Goal: Transaction & Acquisition: Purchase product/service

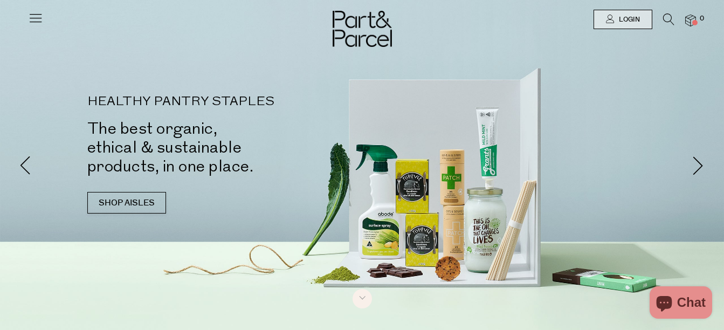
click at [36, 19] on icon at bounding box center [35, 17] width 15 height 15
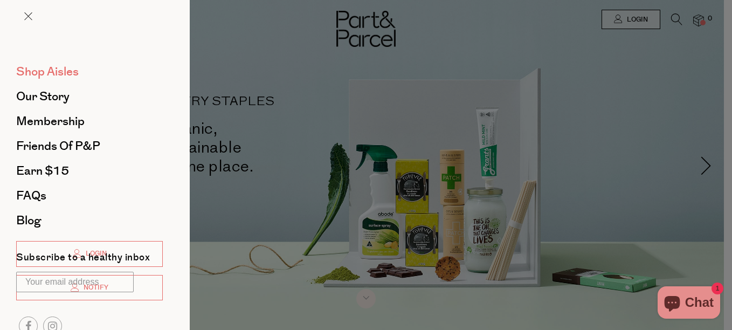
click at [33, 69] on span "Shop Aisles" at bounding box center [47, 71] width 63 height 17
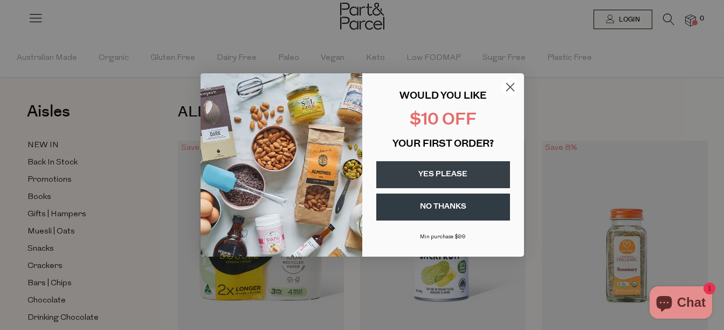
click at [512, 85] on circle "Close dialog" at bounding box center [510, 87] width 18 height 18
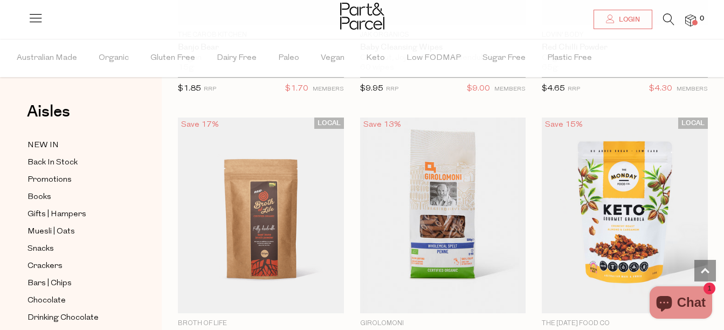
scroll to position [722, 0]
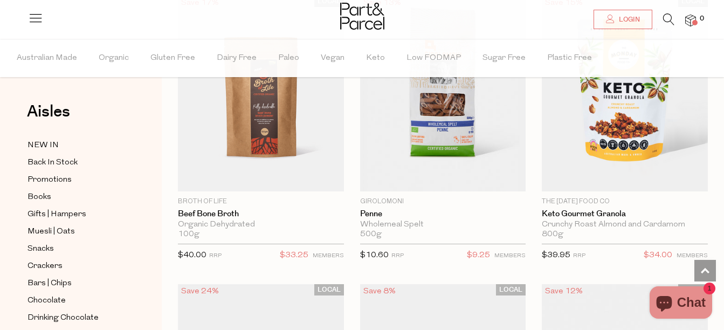
click at [671, 20] on icon at bounding box center [668, 19] width 11 height 12
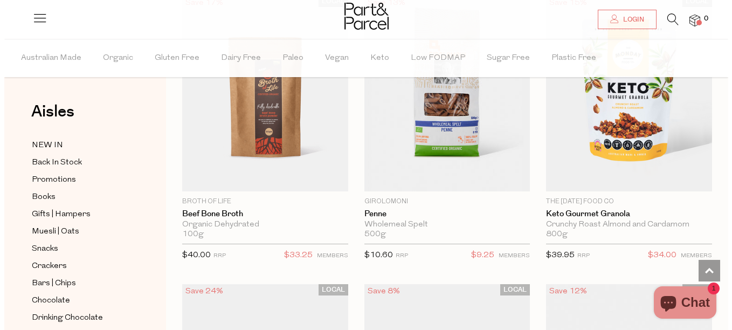
scroll to position [728, 0]
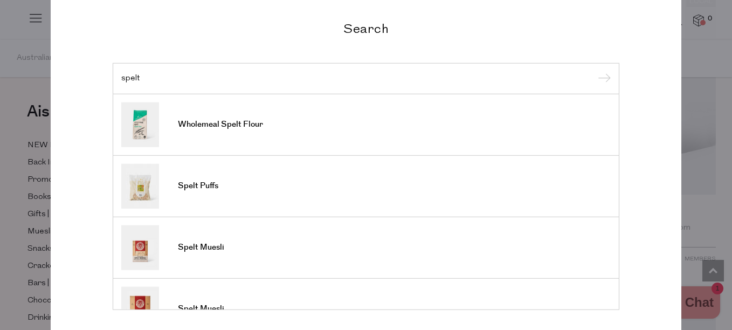
type input "spelt"
click at [594, 71] on input "submit" at bounding box center [602, 79] width 16 height 16
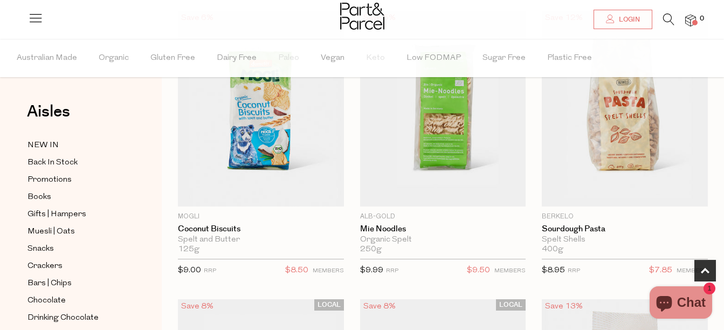
scroll to position [387, 0]
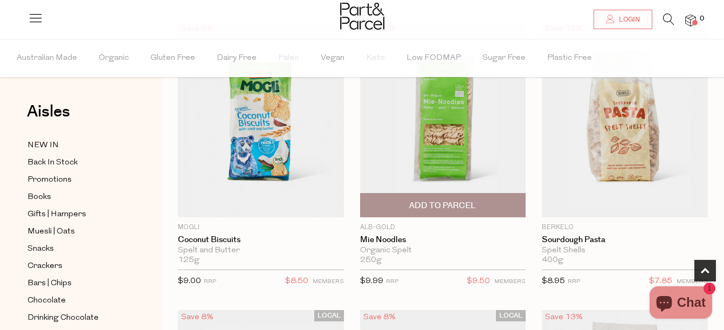
click at [447, 200] on span "Add To Parcel" at bounding box center [442, 205] width 67 height 11
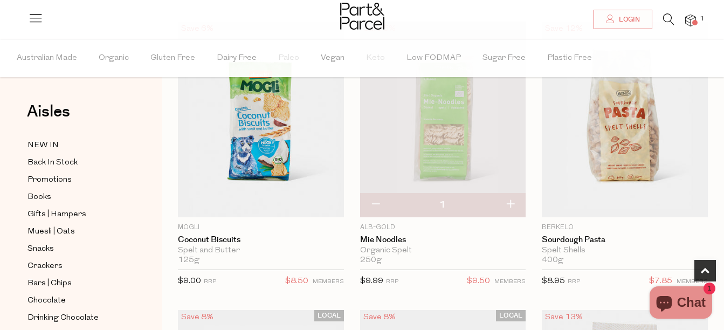
click at [511, 205] on button "button" at bounding box center [510, 205] width 31 height 24
type input "2"
click at [510, 206] on button "button" at bounding box center [510, 205] width 31 height 24
type input "3"
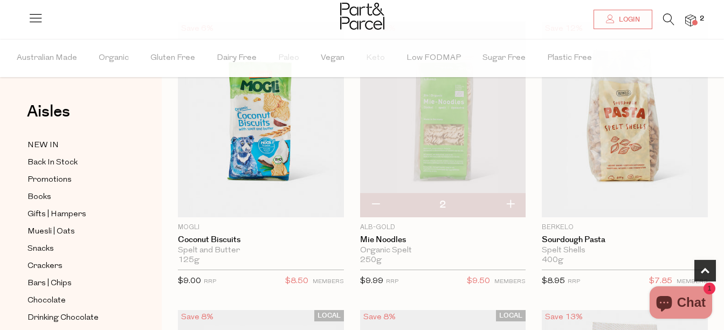
type input "3"
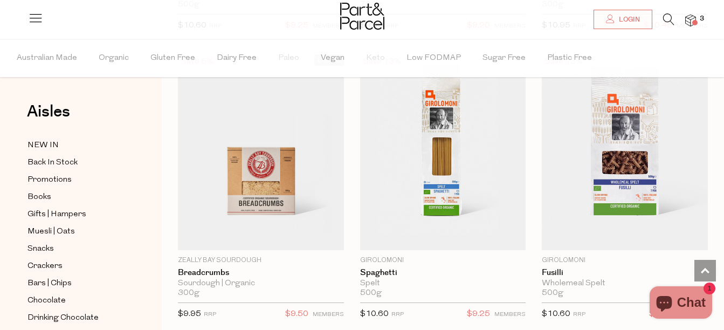
scroll to position [1263, 0]
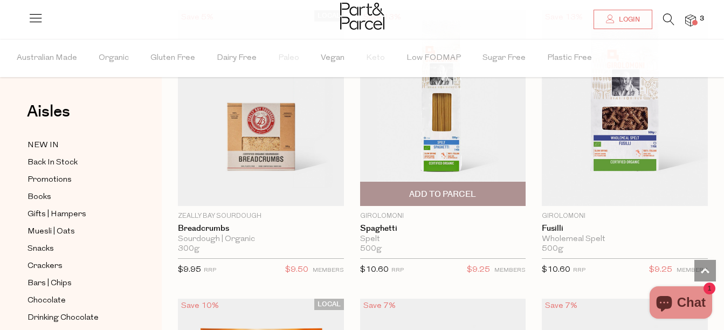
click at [445, 191] on span "Add To Parcel" at bounding box center [442, 194] width 67 height 11
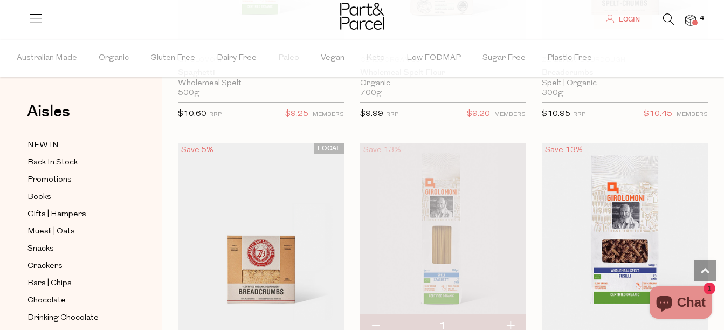
scroll to position [1120, 0]
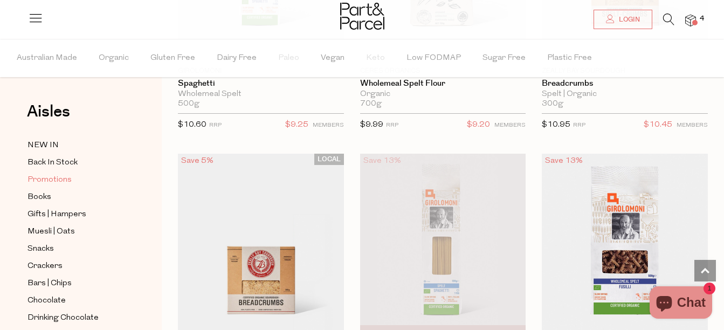
click at [41, 184] on span "Promotions" at bounding box center [49, 180] width 44 height 13
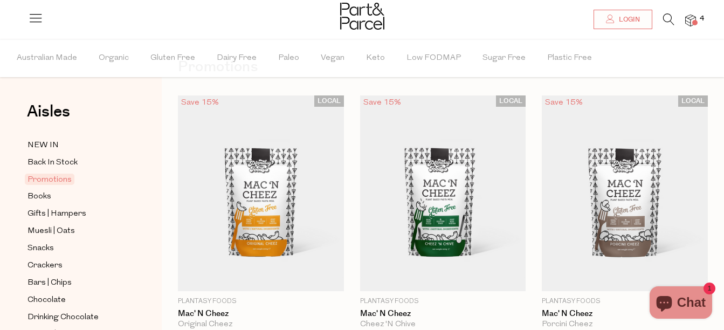
scroll to position [108, 0]
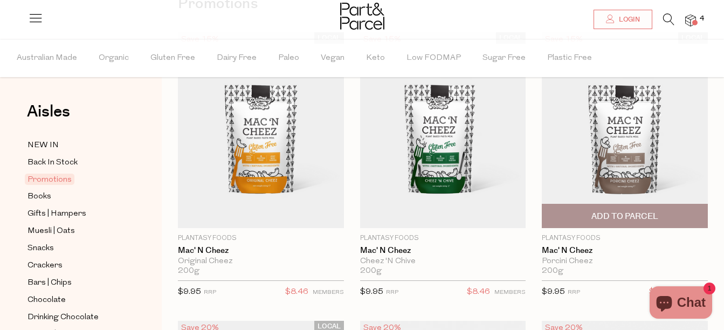
click at [618, 216] on span "Add To Parcel" at bounding box center [624, 216] width 67 height 11
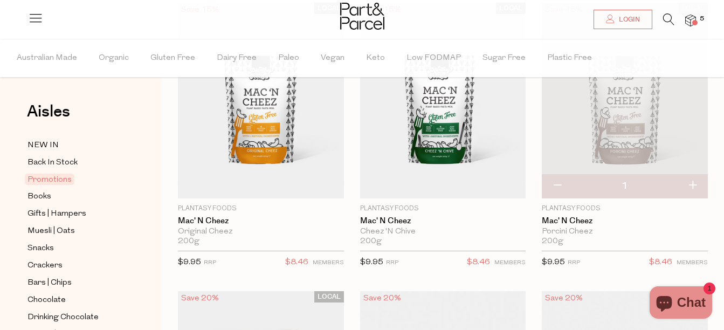
scroll to position [129, 0]
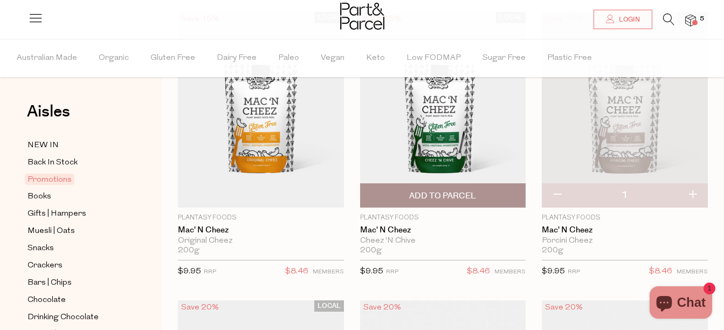
click at [433, 195] on span "Add To Parcel" at bounding box center [442, 195] width 67 height 11
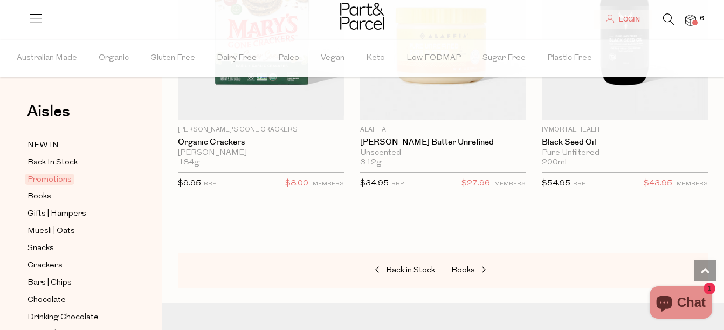
scroll to position [791, 0]
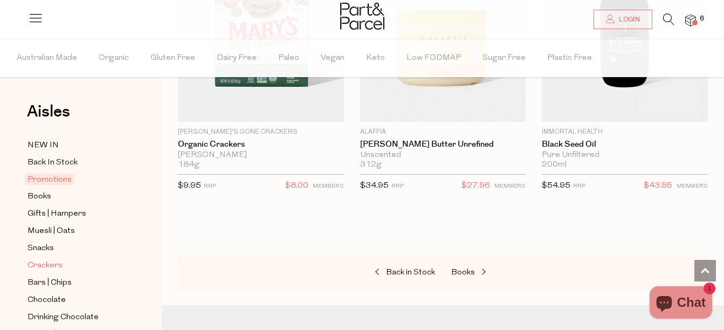
click at [36, 264] on span "Crackers" at bounding box center [44, 265] width 35 height 13
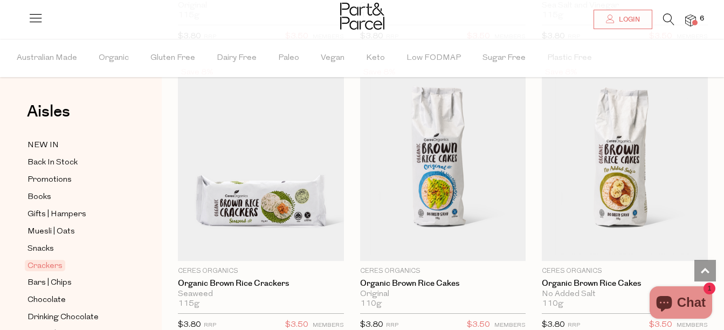
scroll to position [1043, 0]
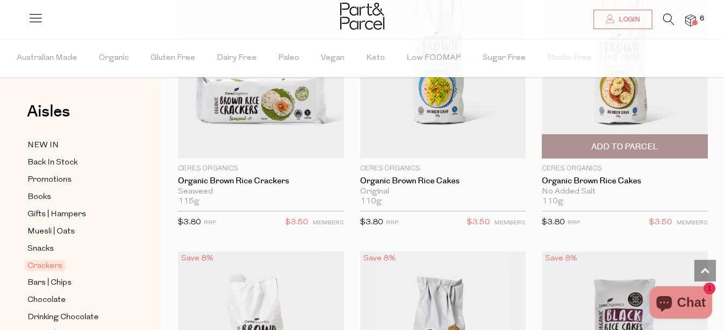
click at [623, 142] on span "Add To Parcel" at bounding box center [624, 146] width 67 height 11
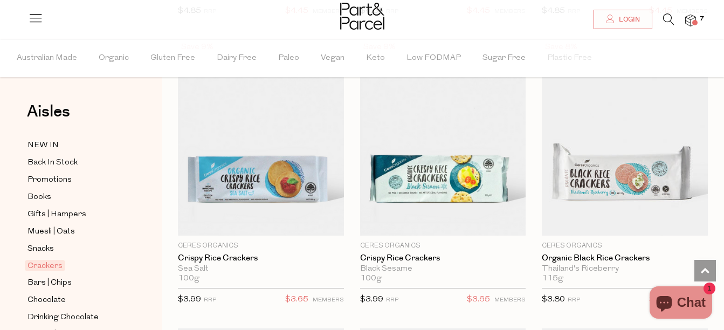
scroll to position [360, 0]
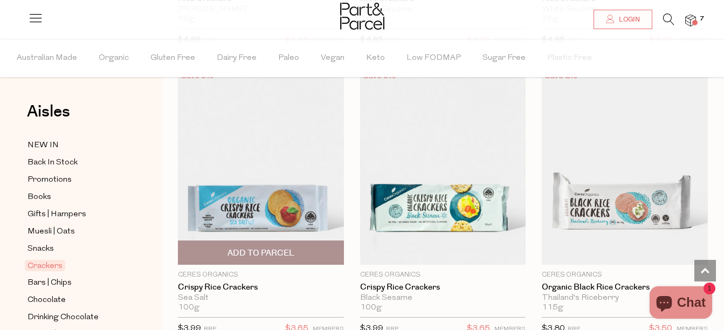
click at [272, 253] on span "Add To Parcel" at bounding box center [260, 252] width 67 height 11
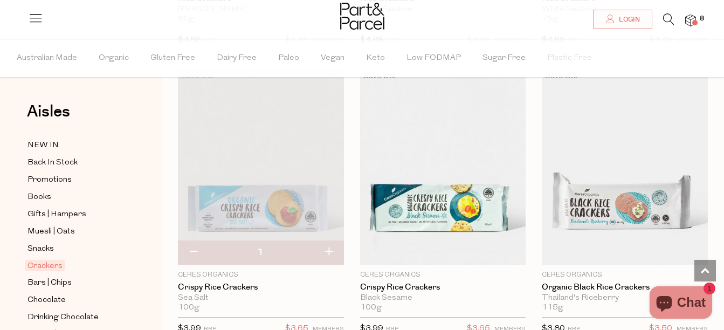
click at [328, 251] on button "button" at bounding box center [328, 252] width 31 height 24
type input "2"
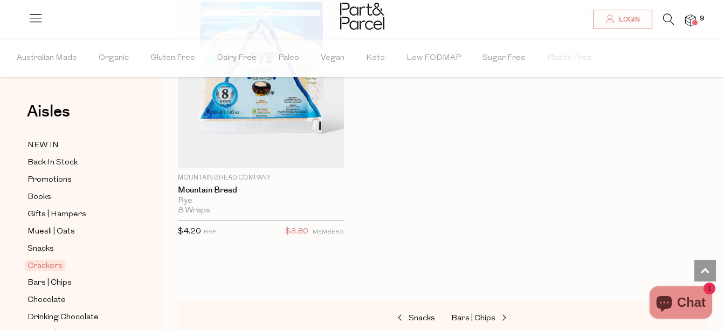
scroll to position [3636, 0]
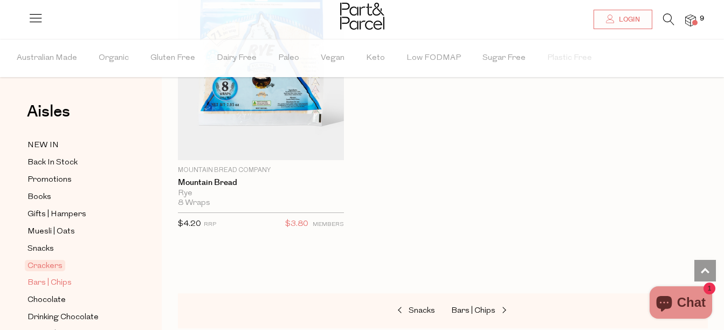
click at [67, 281] on span "Bars | Chips" at bounding box center [49, 282] width 44 height 13
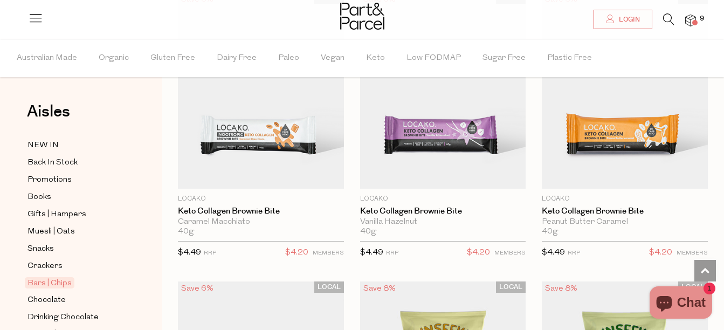
scroll to position [5282, 0]
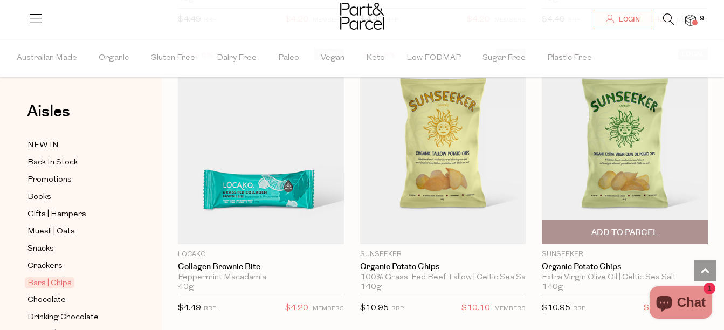
click at [651, 227] on span "Add To Parcel" at bounding box center [624, 232] width 67 height 11
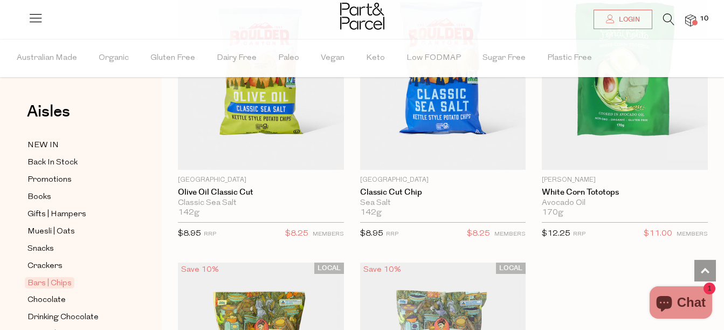
scroll to position [6406, 0]
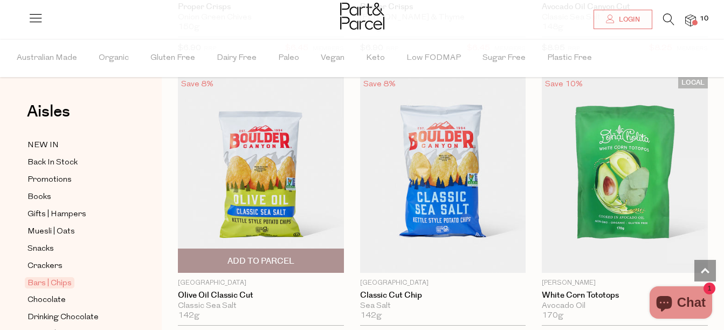
click at [292, 255] on span "Add To Parcel" at bounding box center [260, 260] width 67 height 11
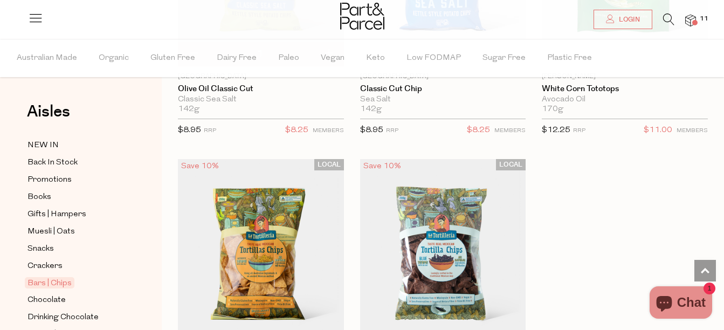
scroll to position [6820, 0]
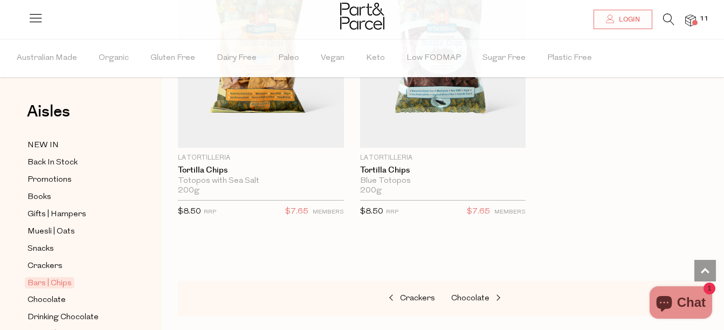
click at [670, 20] on icon at bounding box center [668, 19] width 11 height 12
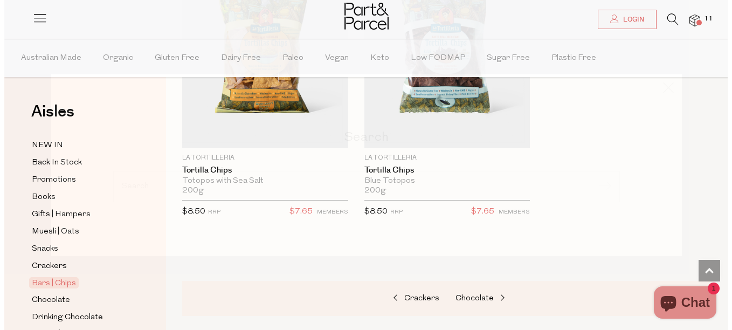
scroll to position [6893, 0]
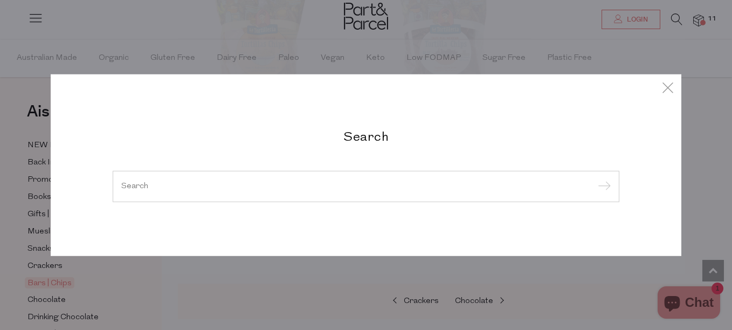
type input "a"
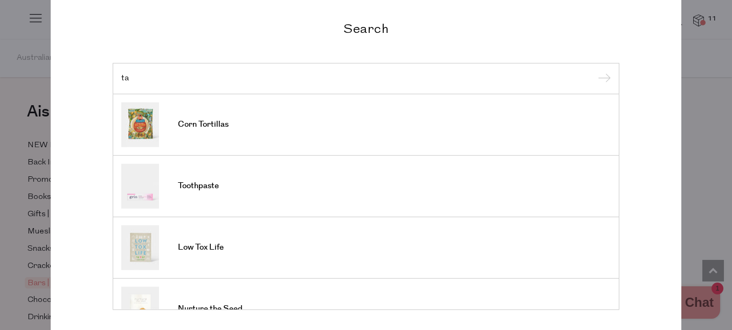
type input "t"
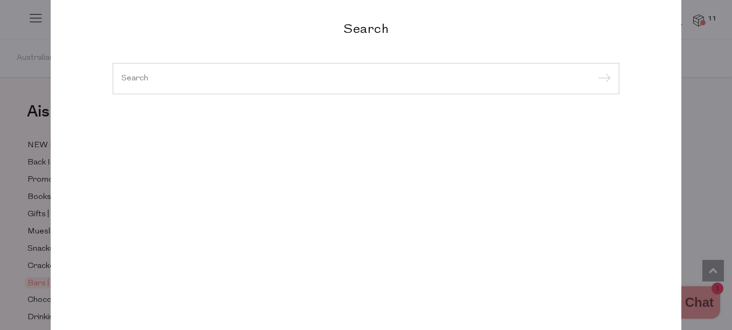
click at [691, 45] on div "Search Beef Tallow Dishwashing Tablets Tapioca Flour Toddler to Table Hulled Ta…" at bounding box center [366, 165] width 732 height 330
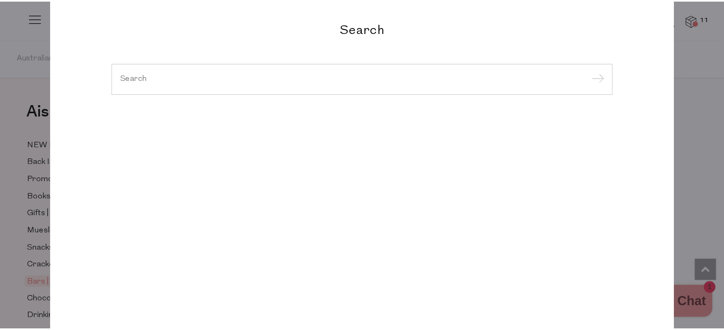
scroll to position [6820, 0]
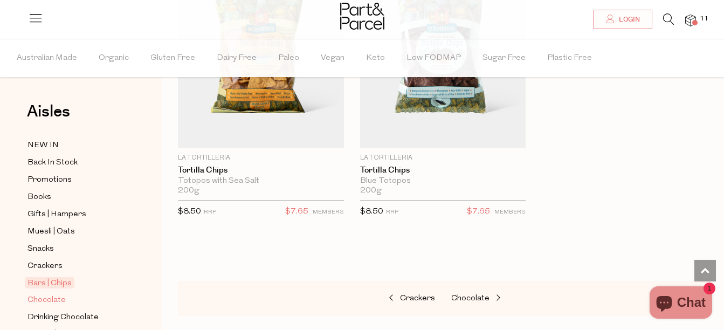
click at [59, 294] on span "Chocolate" at bounding box center [46, 300] width 38 height 13
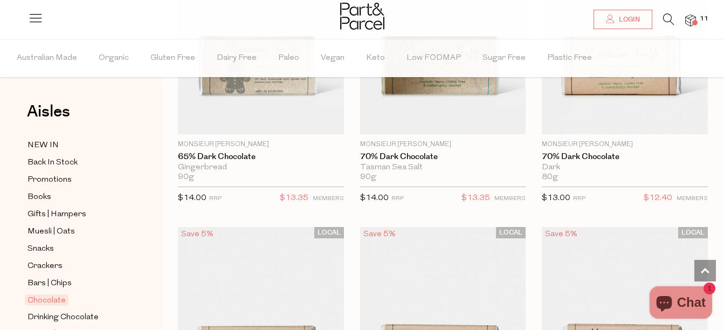
scroll to position [2665, 0]
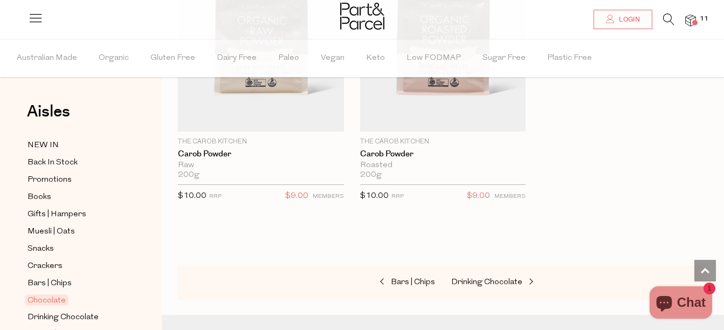
scroll to position [5683, 0]
click at [66, 311] on span "Drinking Chocolate" at bounding box center [62, 317] width 71 height 13
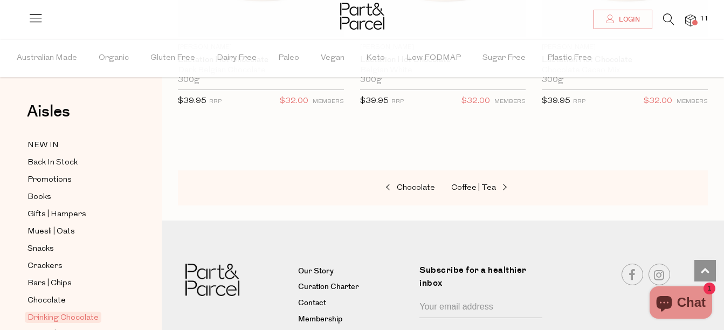
scroll to position [1717, 0]
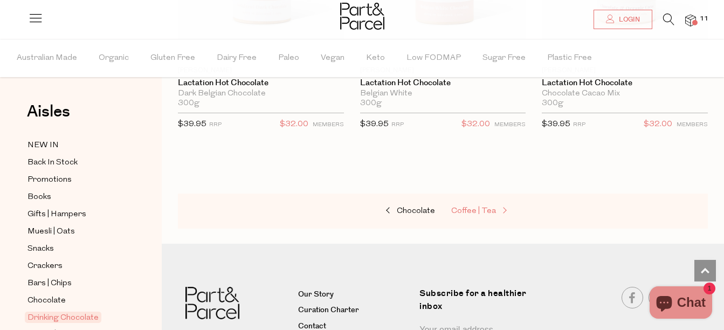
click at [487, 213] on link "Coffee | Tea" at bounding box center [505, 211] width 108 height 14
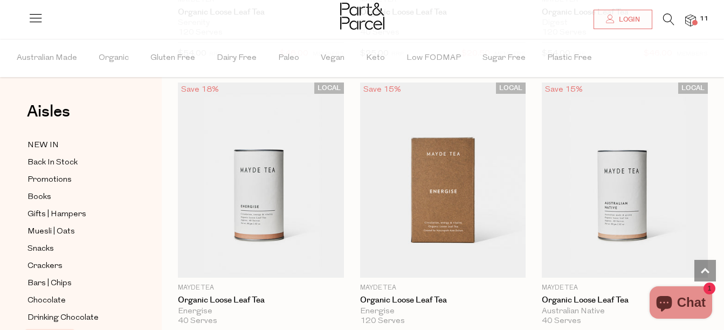
scroll to position [3843, 0]
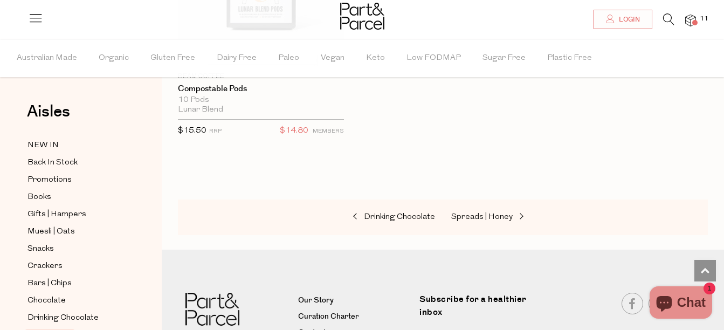
scroll to position [8646, 0]
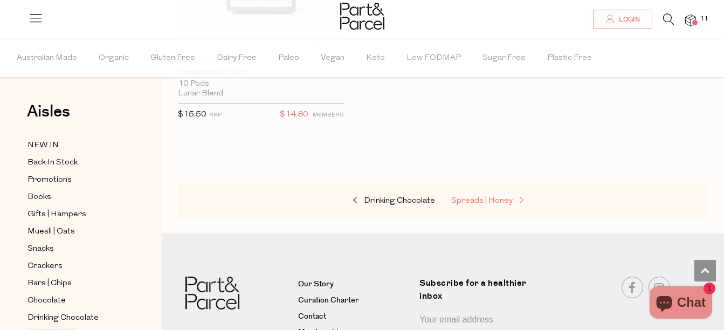
click at [500, 197] on span "Spreads | Honey" at bounding box center [481, 201] width 61 height 8
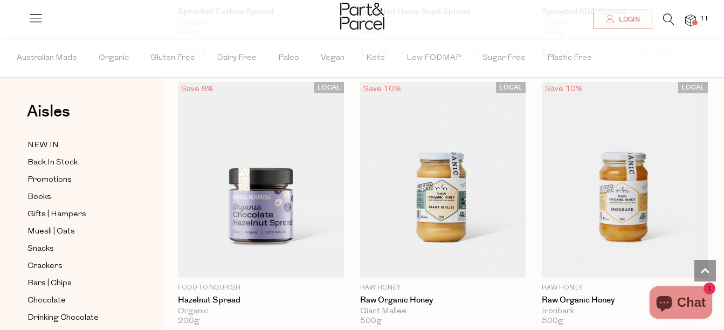
scroll to position [3843, 0]
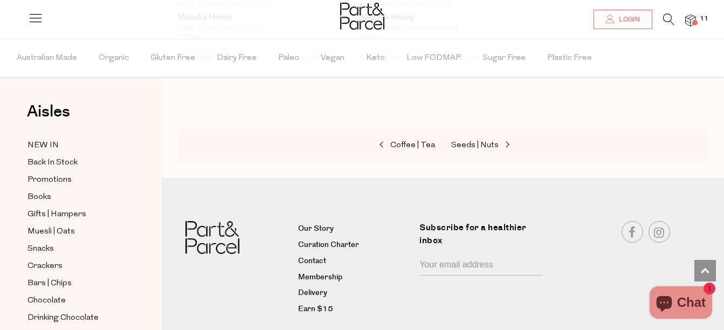
scroll to position [5265, 0]
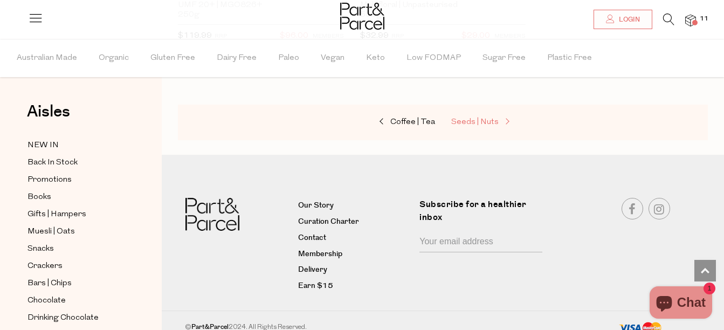
click at [470, 118] on span "Seeds | Nuts" at bounding box center [474, 122] width 47 height 8
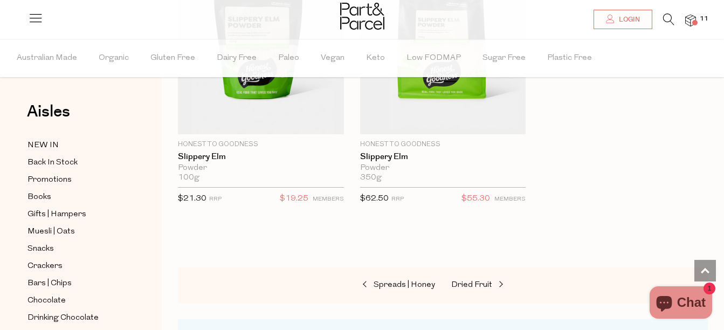
scroll to position [4544, 0]
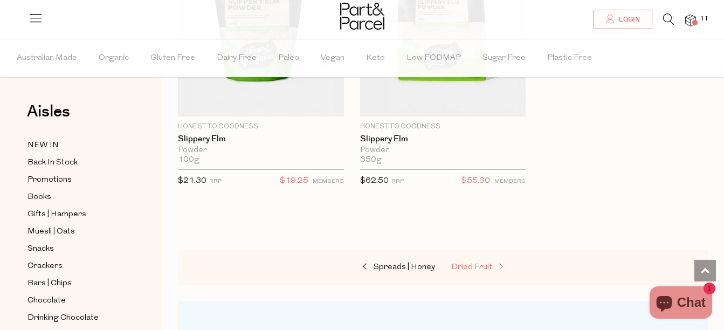
click at [482, 263] on span "Dried Fruit" at bounding box center [471, 267] width 41 height 8
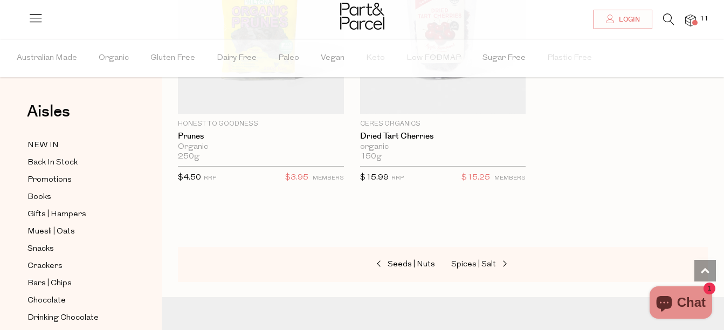
scroll to position [1090, 0]
click at [481, 258] on span "Spices | Salt" at bounding box center [473, 262] width 45 height 8
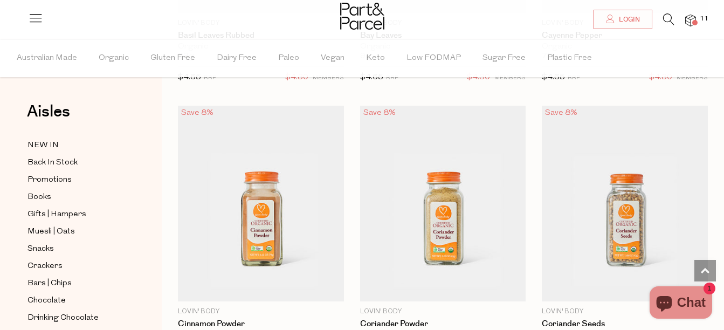
scroll to position [3307, 0]
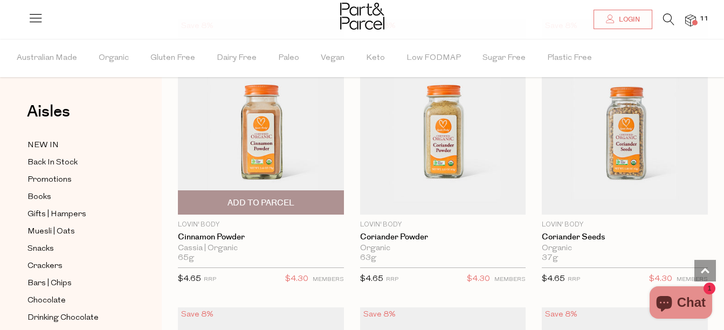
click at [298, 193] on span "Add To Parcel" at bounding box center [261, 202] width 160 height 23
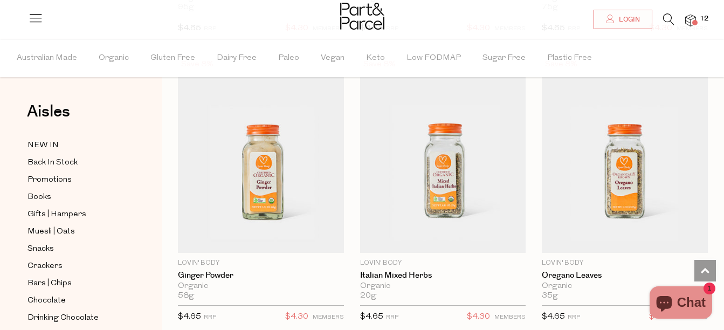
scroll to position [4460, 0]
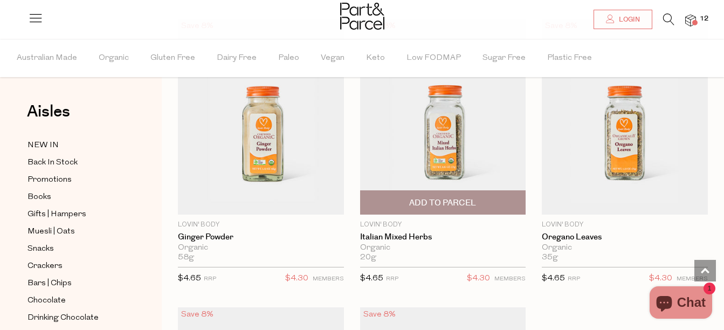
click at [418, 197] on span "Add To Parcel" at bounding box center [442, 202] width 67 height 11
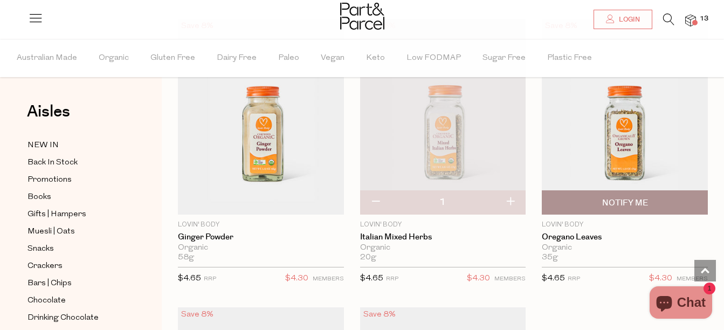
click at [618, 197] on span "Notify Me" at bounding box center [625, 202] width 46 height 11
type input "Notify when available"
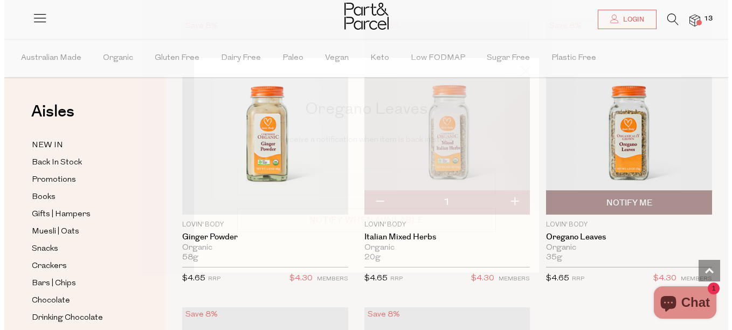
scroll to position [4508, 0]
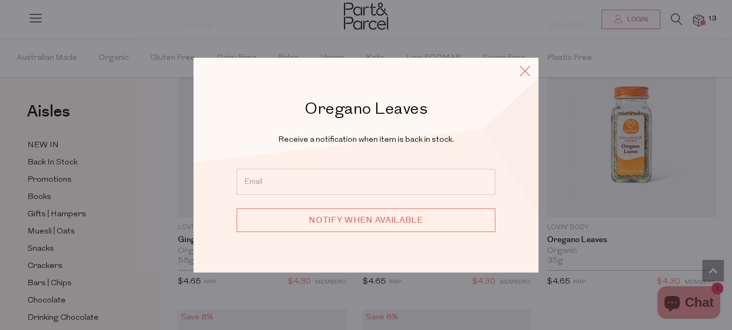
click at [518, 73] on icon at bounding box center [525, 71] width 16 height 16
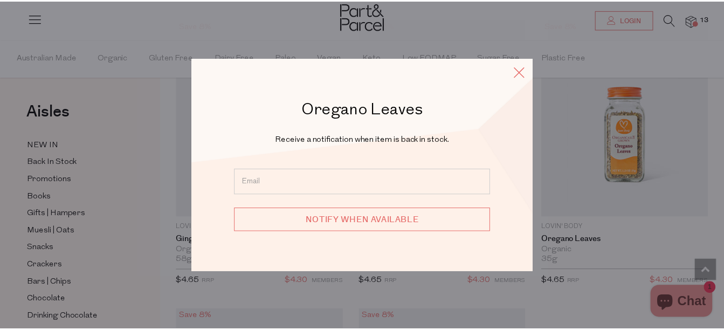
scroll to position [4460, 0]
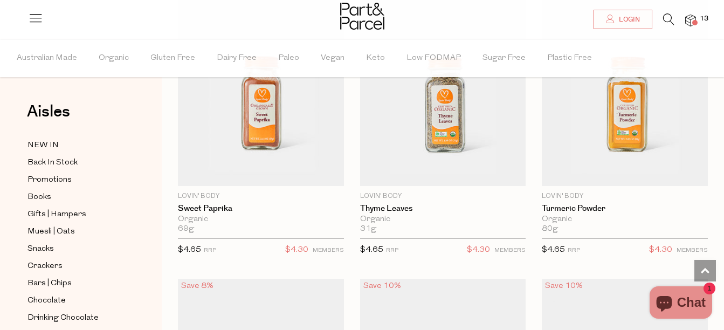
scroll to position [5033, 0]
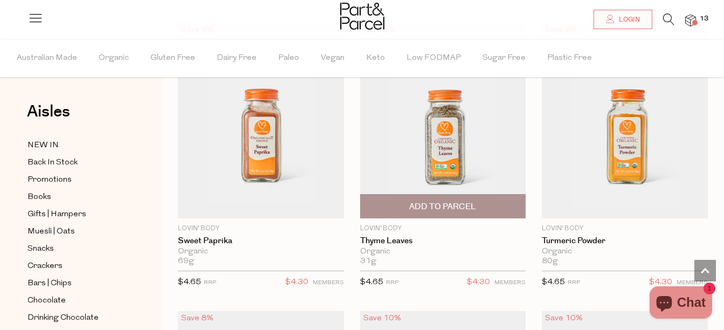
click at [454, 201] on span "Add To Parcel" at bounding box center [442, 206] width 67 height 11
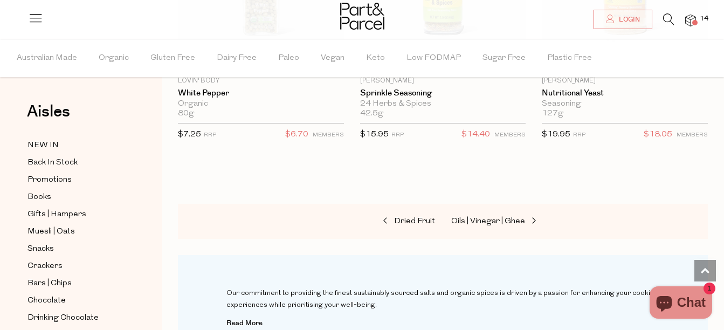
scroll to position [5501, 0]
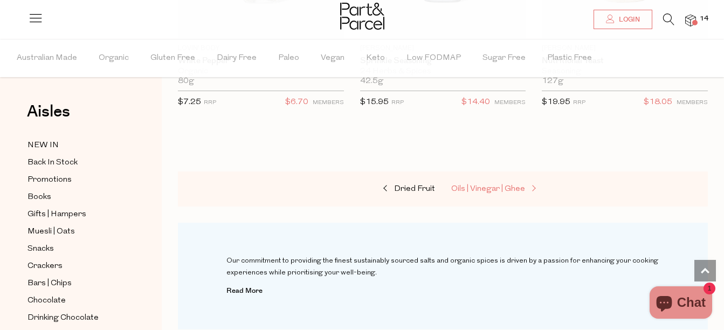
click at [491, 185] on span "Oils | Vinegar | Ghee" at bounding box center [488, 189] width 74 height 8
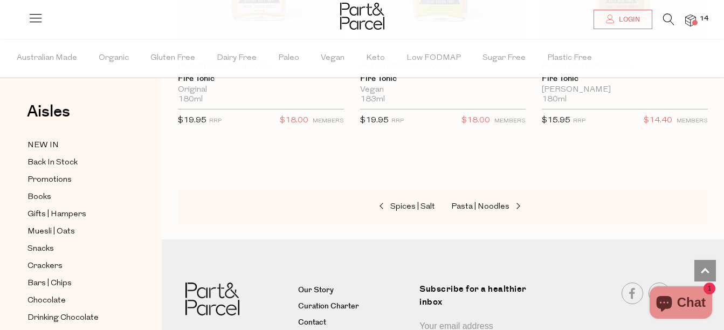
scroll to position [4291, 0]
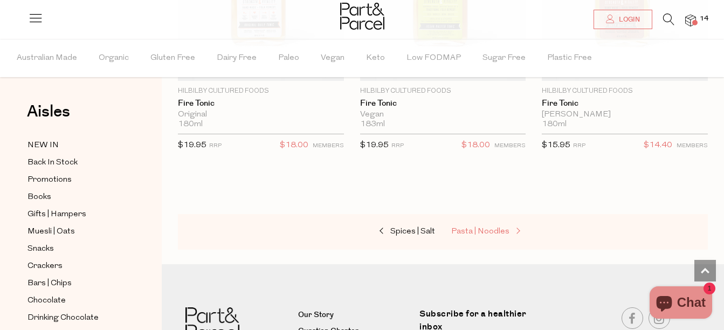
click at [500, 227] on span "Pasta | Noodles" at bounding box center [480, 231] width 58 height 8
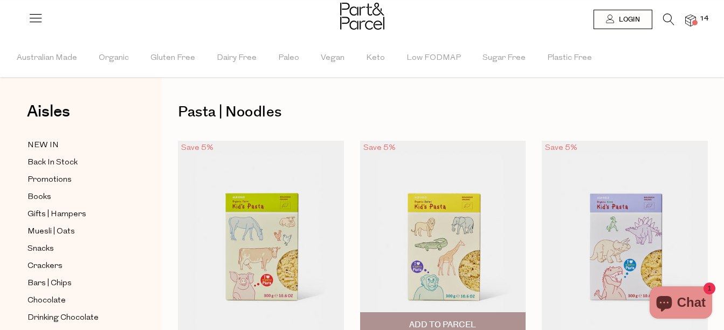
click at [436, 232] on img at bounding box center [443, 239] width 166 height 196
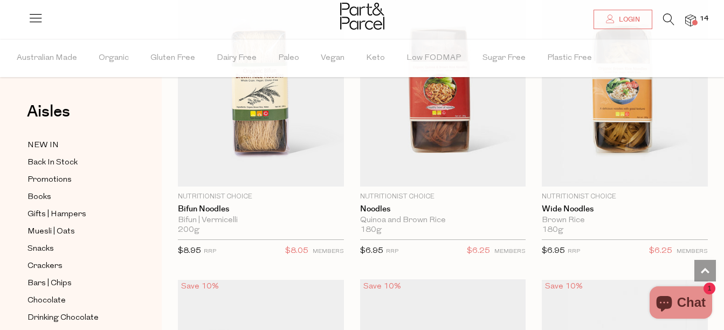
scroll to position [4298, 0]
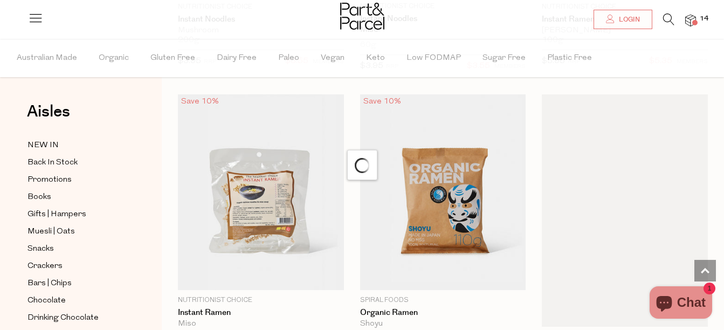
scroll to position [4688, 0]
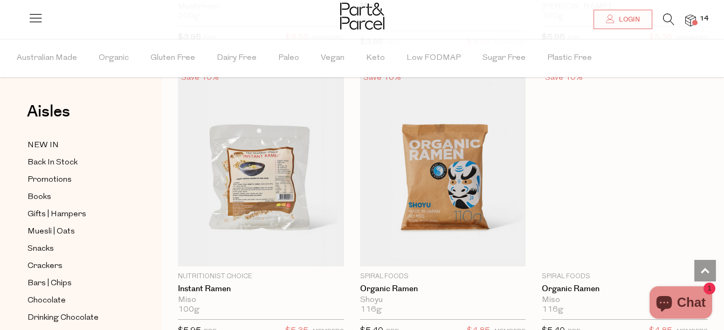
type input "3"
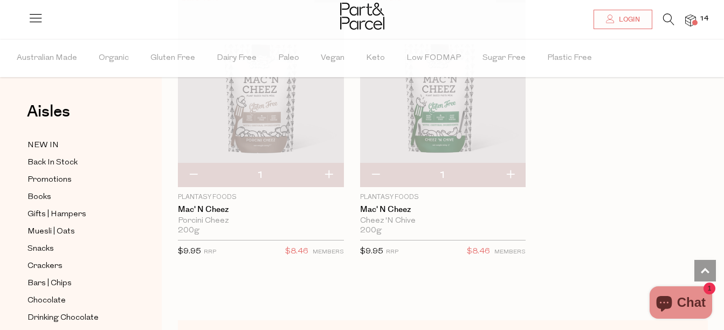
scroll to position [5469, 0]
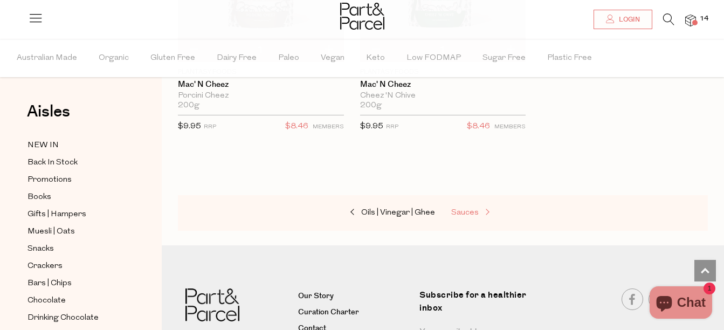
click at [467, 209] on span "Sauces" at bounding box center [464, 213] width 27 height 8
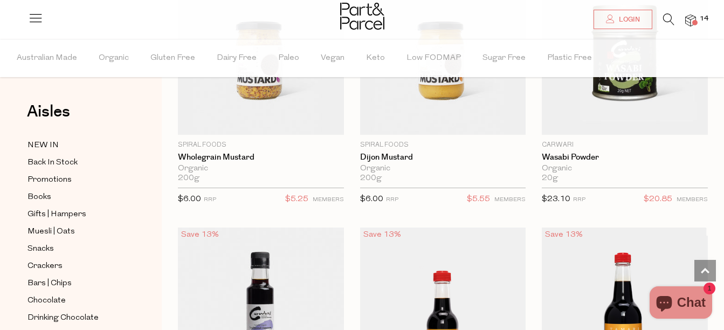
scroll to position [4246, 0]
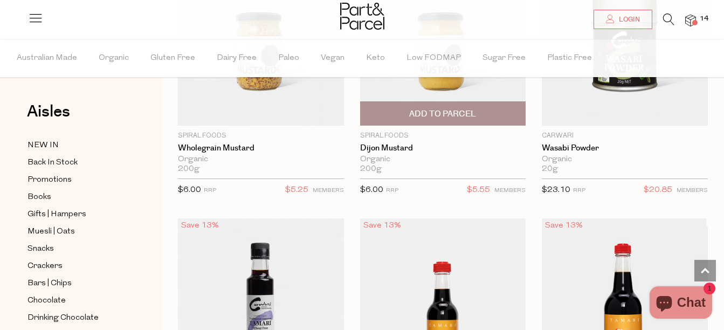
click at [434, 108] on span "Add To Parcel" at bounding box center [442, 113] width 67 height 11
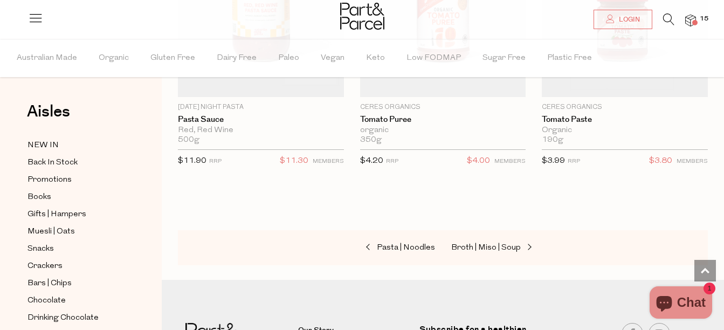
scroll to position [6306, 0]
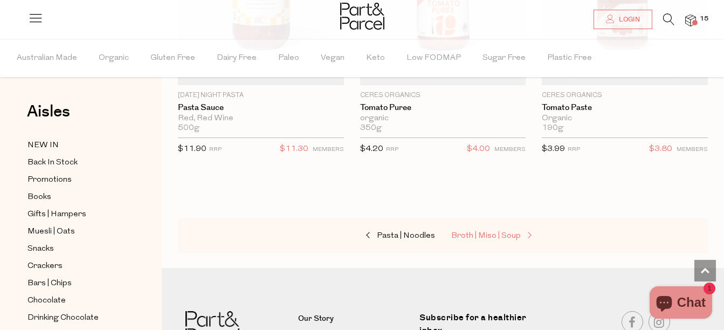
click at [490, 232] on span "Broth | Miso | Soup" at bounding box center [486, 236] width 70 height 8
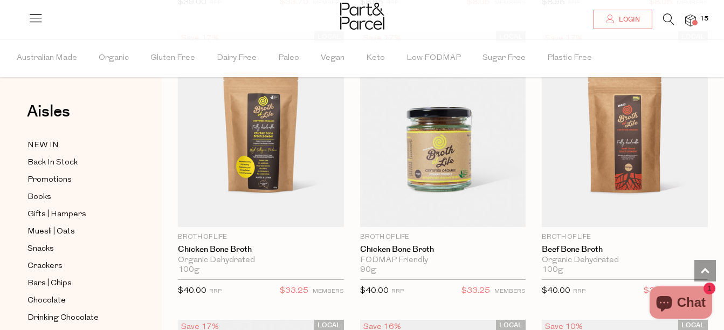
scroll to position [955, 0]
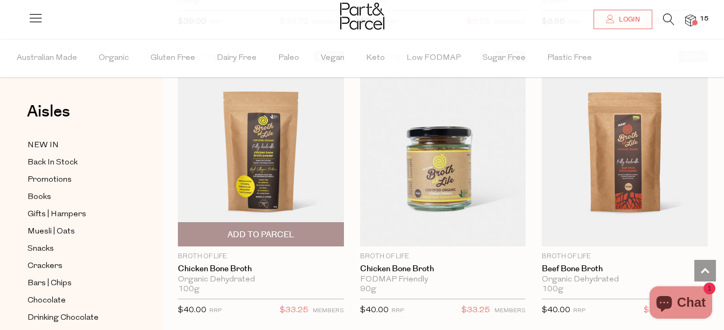
click at [273, 160] on img at bounding box center [261, 149] width 166 height 196
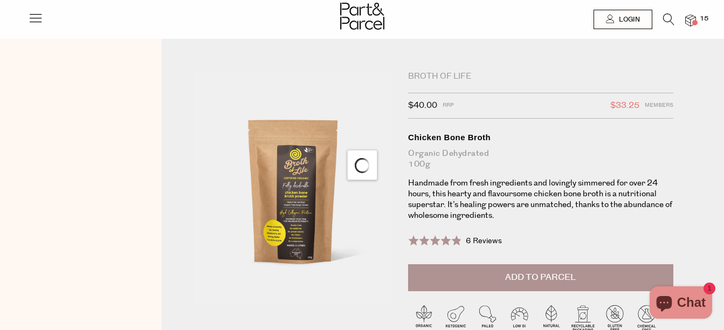
drag, startPoint x: 0, startPoint y: 0, endPoint x: 698, endPoint y: 15, distance: 698.0
click at [698, 15] on div at bounding box center [362, 17] width 724 height 35
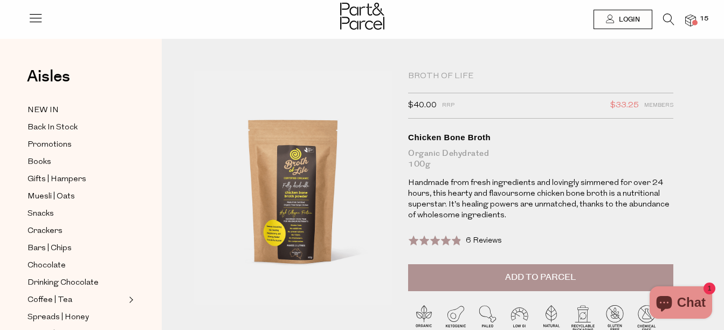
click at [691, 22] on img at bounding box center [690, 21] width 11 height 12
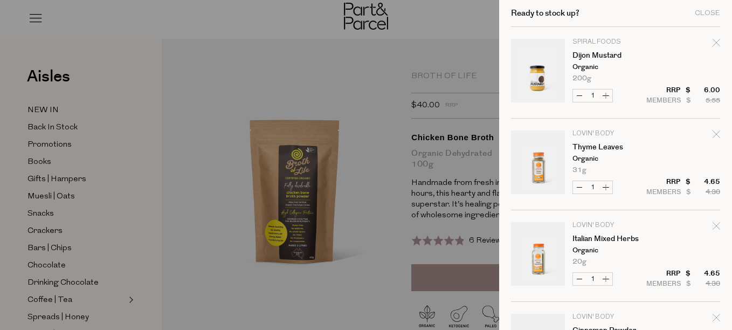
click at [579, 96] on button "Decrease Dijon Mustard" at bounding box center [579, 95] width 13 height 12
type input "0"
click at [580, 94] on button "Decrease Thyme Leaves" at bounding box center [579, 95] width 13 height 12
type input "0"
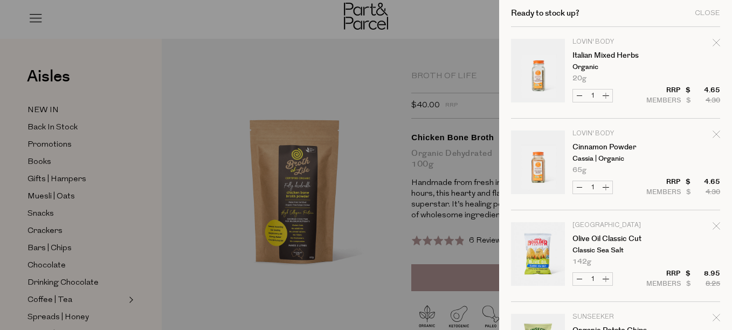
click at [580, 95] on button "Decrease Italian Mixed Herbs" at bounding box center [579, 95] width 13 height 12
type input "0"
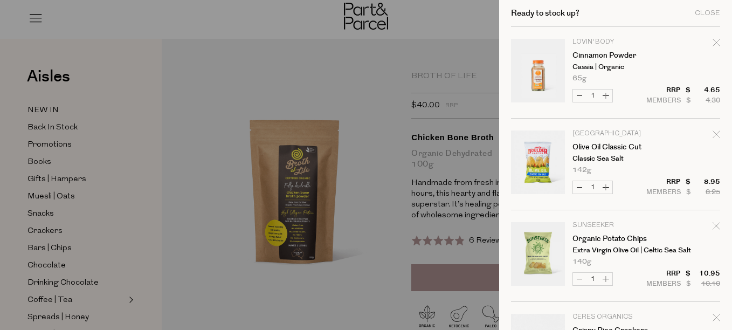
click at [574, 95] on button "Decrease Cinnamon Powder" at bounding box center [579, 95] width 13 height 12
type input "0"
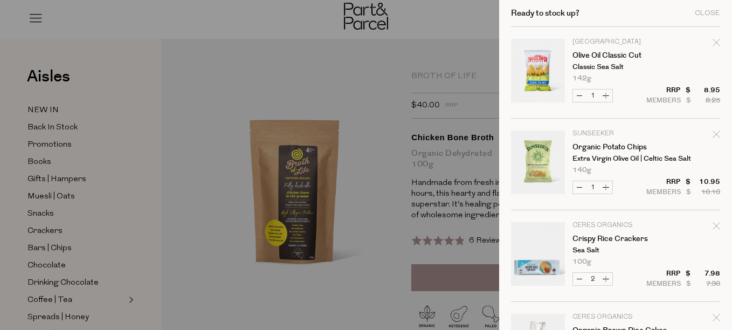
click at [580, 96] on button "Decrease Olive Oil Classic Cut" at bounding box center [579, 95] width 13 height 12
type input "0"
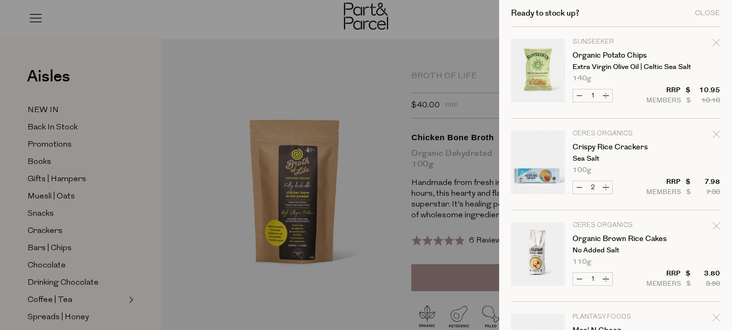
click at [580, 94] on button "Decrease Organic Potato Chips" at bounding box center [579, 95] width 13 height 12
type input "0"
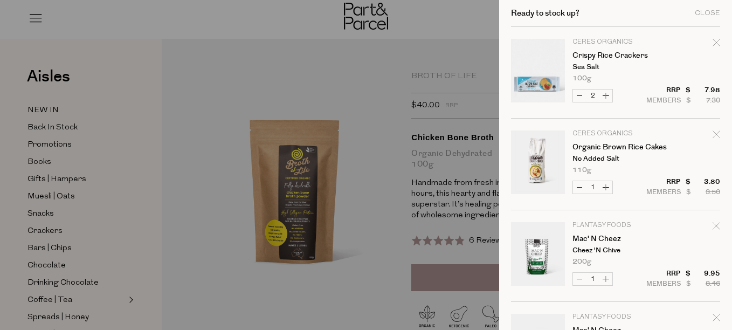
click at [582, 278] on button "Decrease Mac' N Cheez" at bounding box center [579, 279] width 13 height 12
type input "0"
click at [582, 278] on button "Decrease Mac' N Cheez" at bounding box center [579, 279] width 13 height 12
type input "0"
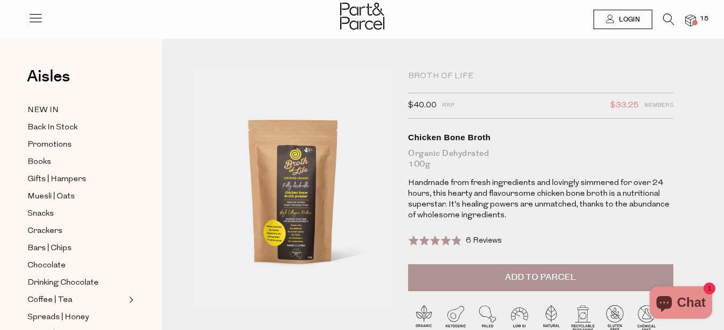
click at [696, 20] on span at bounding box center [694, 22] width 5 height 5
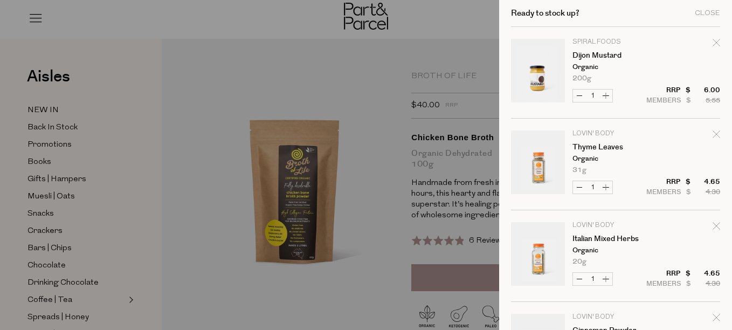
click at [577, 98] on button "Decrease Dijon Mustard" at bounding box center [579, 95] width 13 height 12
type input "0"
click at [577, 189] on button "Decrease Thyme Leaves" at bounding box center [579, 187] width 13 height 12
type input "0"
click at [576, 279] on button "Decrease Italian Mixed Herbs" at bounding box center [579, 279] width 13 height 12
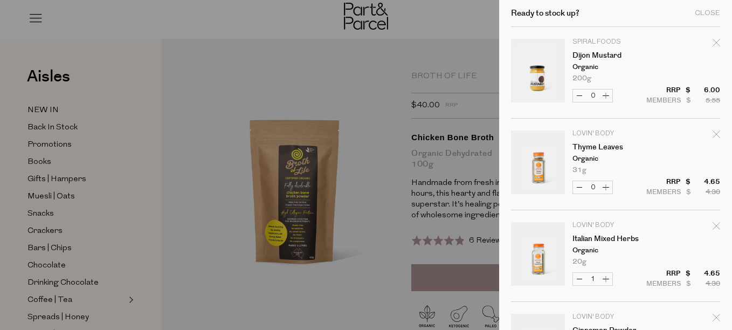
type input "0"
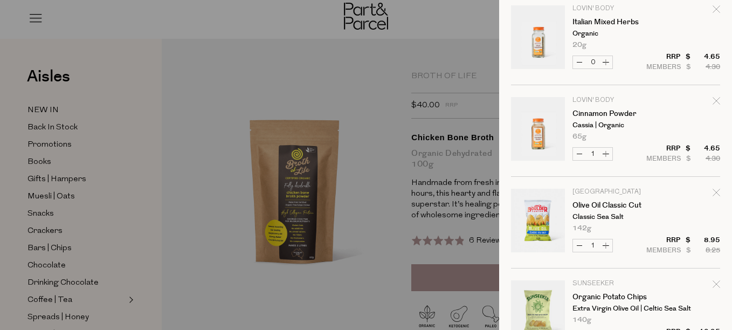
scroll to position [233, 0]
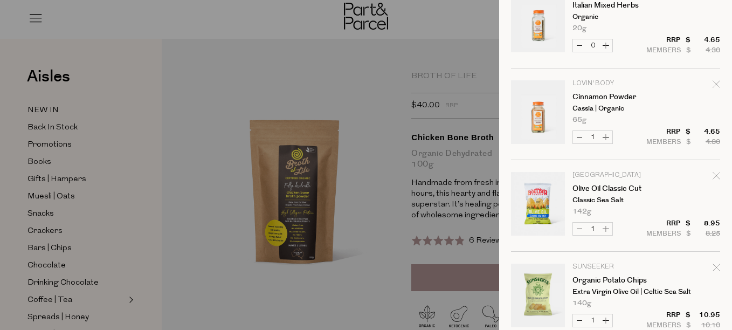
click at [576, 137] on button "Decrease Cinnamon Powder" at bounding box center [579, 137] width 13 height 12
type input "0"
click at [579, 228] on button "Decrease Olive Oil Classic Cut" at bounding box center [579, 229] width 13 height 12
type input "0"
click at [578, 319] on button "Decrease Organic Potato Chips" at bounding box center [579, 320] width 13 height 12
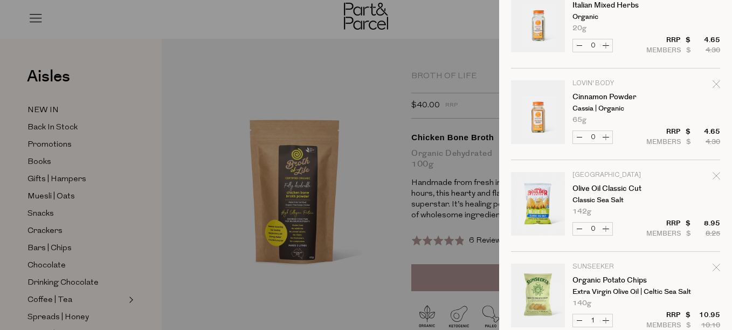
type input "0"
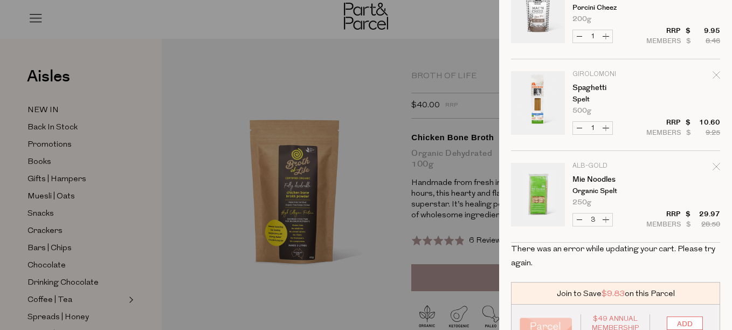
scroll to position [876, 0]
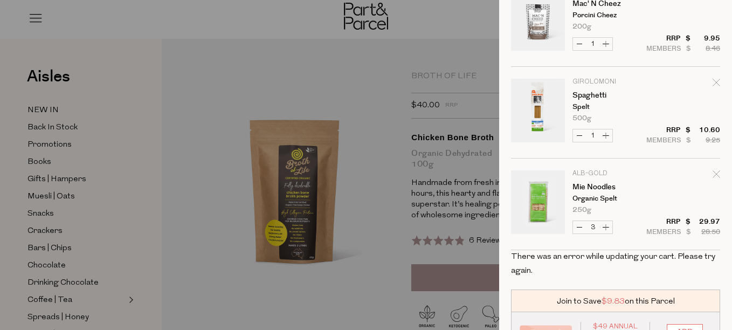
click at [579, 230] on button "Decrease Mie Noodles" at bounding box center [579, 227] width 13 height 12
type input "2"
